Goal: Information Seeking & Learning: Learn about a topic

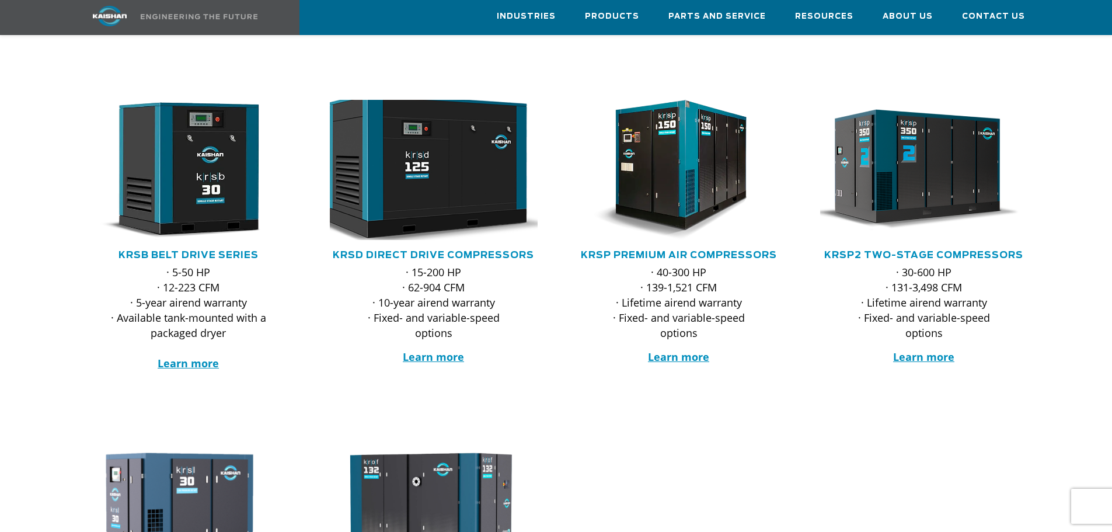
scroll to position [175, 0]
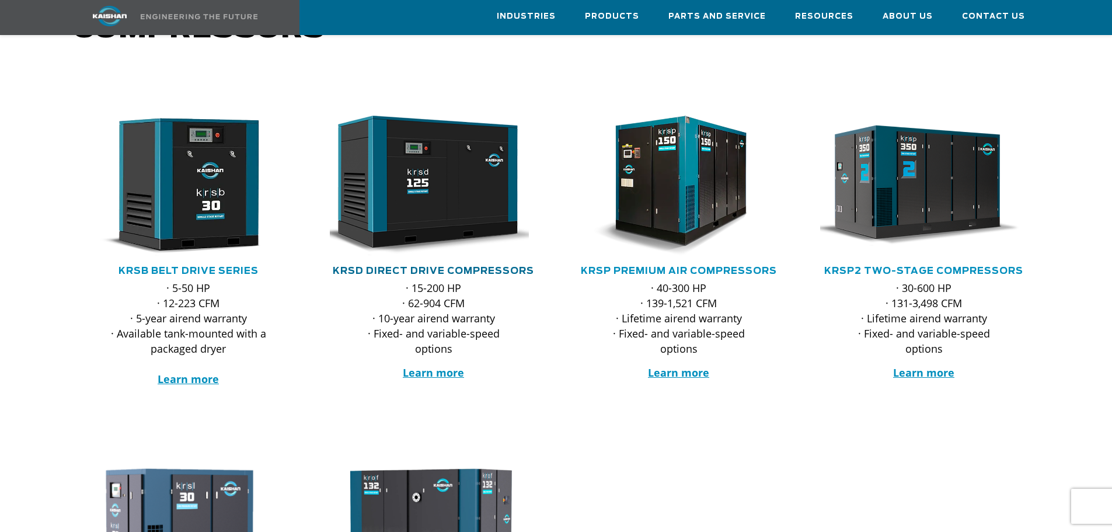
click at [437, 266] on link "KRSD Direct Drive Compressors" at bounding box center [433, 270] width 201 height 9
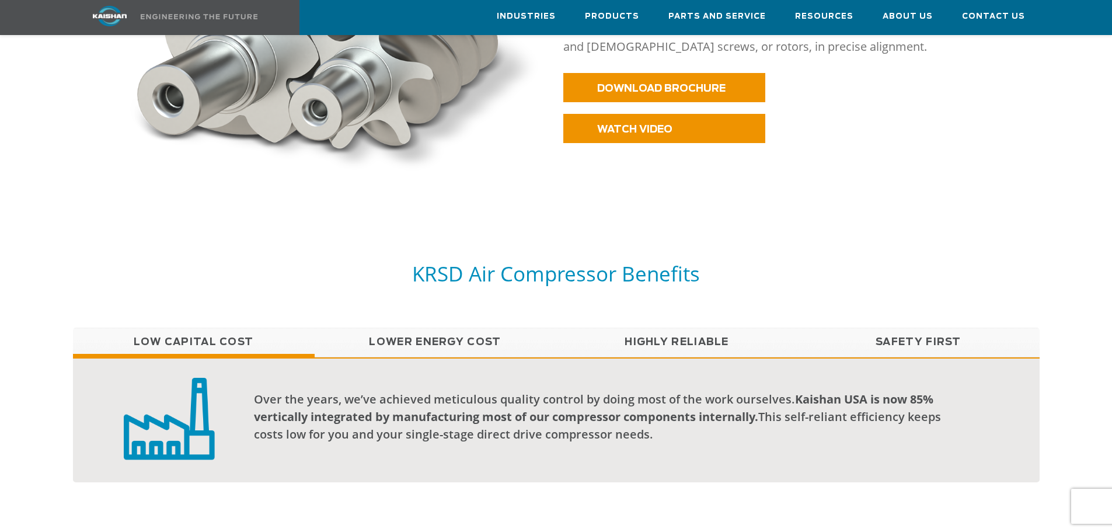
scroll to position [759, 0]
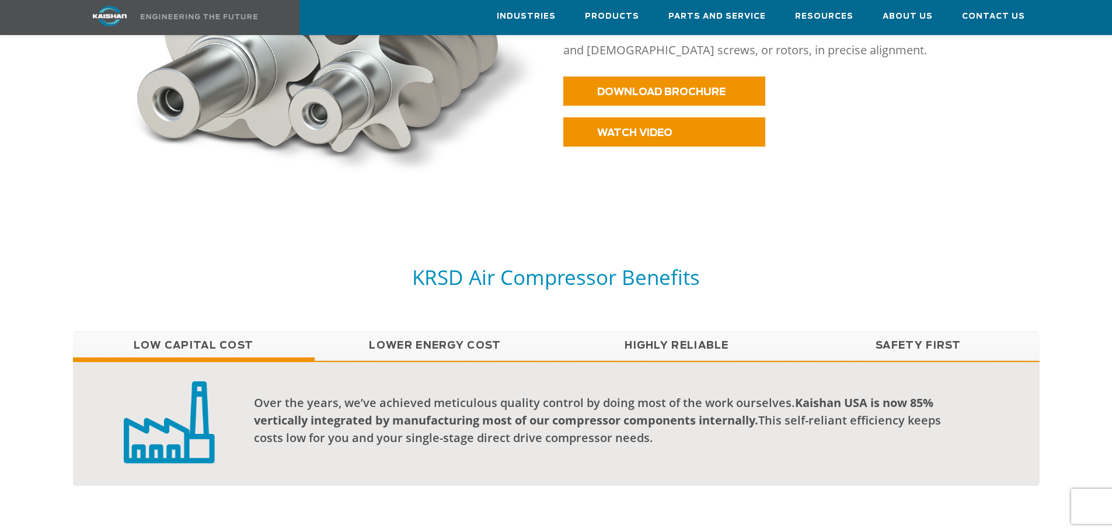
click at [664, 331] on link "Highly Reliable" at bounding box center [677, 345] width 242 height 29
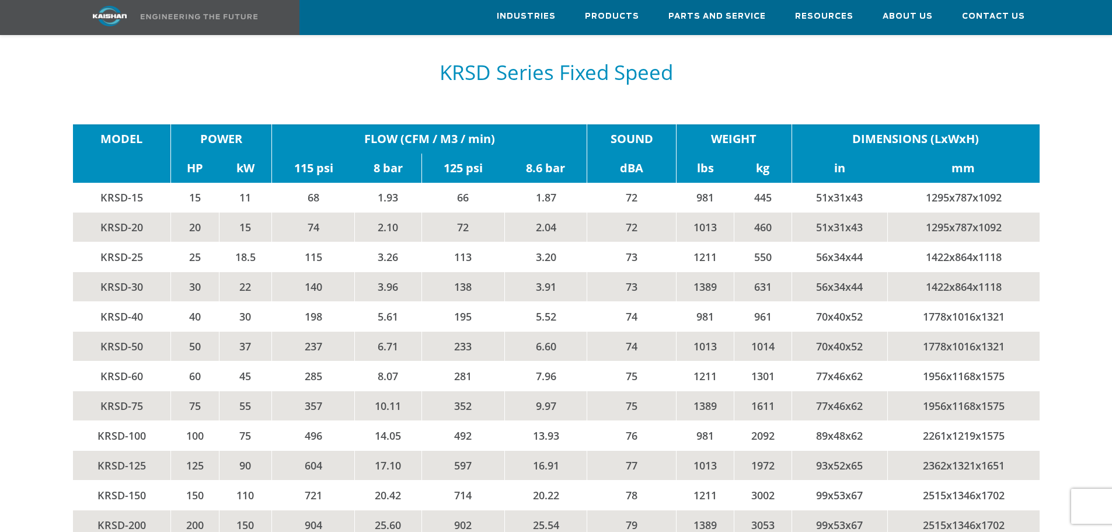
scroll to position [1984, 0]
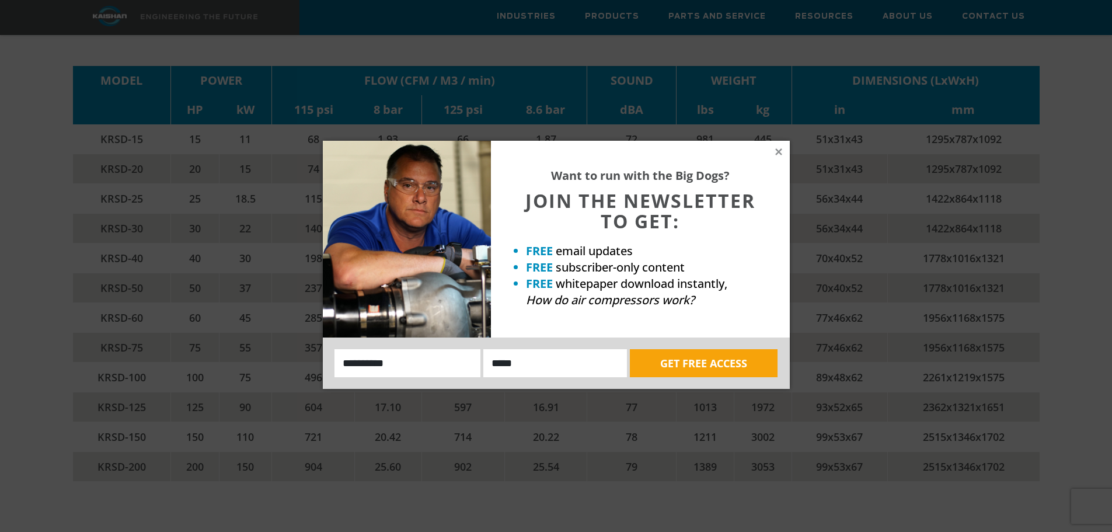
drag, startPoint x: 191, startPoint y: 327, endPoint x: 328, endPoint y: 330, distance: 136.6
click at [328, 330] on body "Industries Aerospace Agriculture Amusement Parks Aquaculture Automotive Aviatio…" at bounding box center [556, 156] width 1112 height 4280
click at [776, 153] on icon at bounding box center [778, 151] width 6 height 6
